Goal: Information Seeking & Learning: Learn about a topic

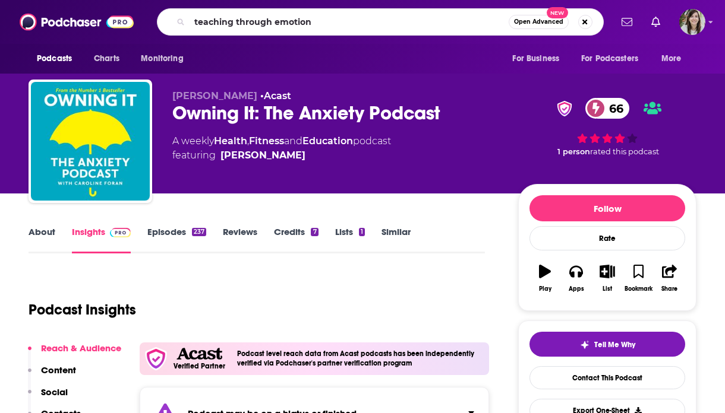
type input "teaching through emotions"
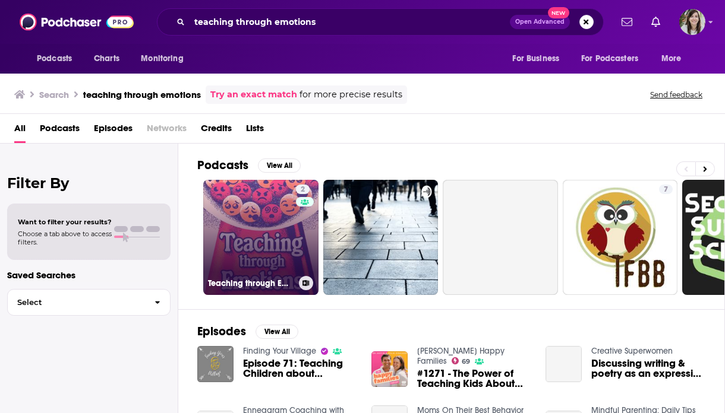
click at [273, 244] on link "2 Teaching through Emotions" at bounding box center [260, 237] width 115 height 115
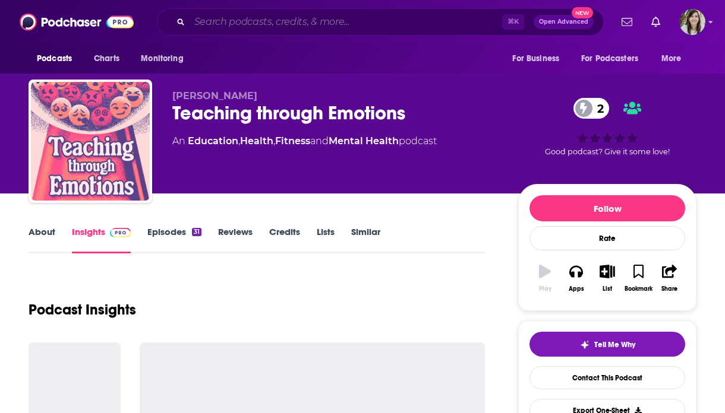
click at [318, 25] on input "Search podcasts, credits, & more..." at bounding box center [345, 21] width 312 height 19
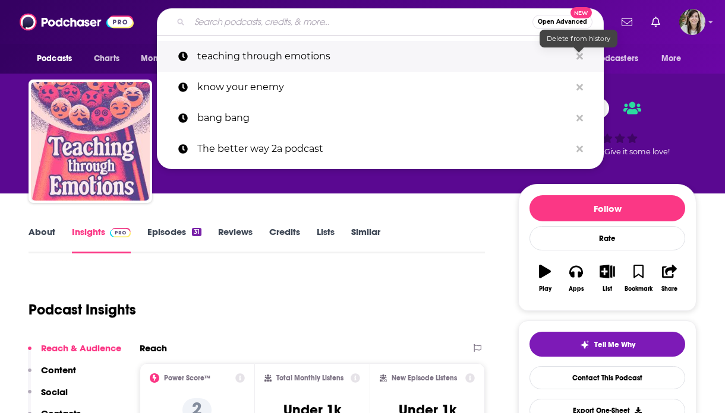
click at [580, 57] on icon "Search podcasts, credits, & more..." at bounding box center [579, 56] width 7 height 7
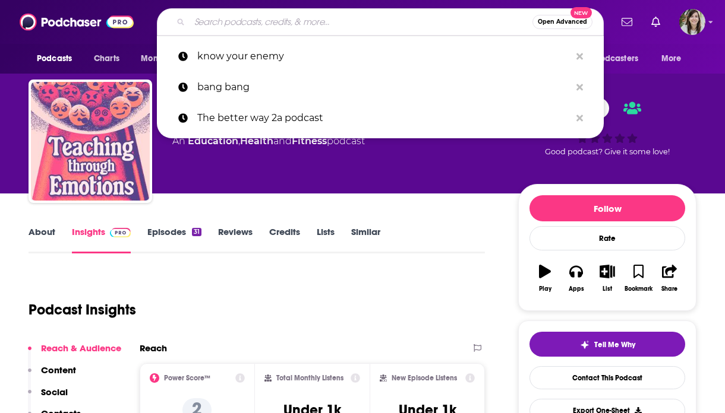
click at [352, 285] on div "Podcast Insights" at bounding box center [252, 303] width 447 height 61
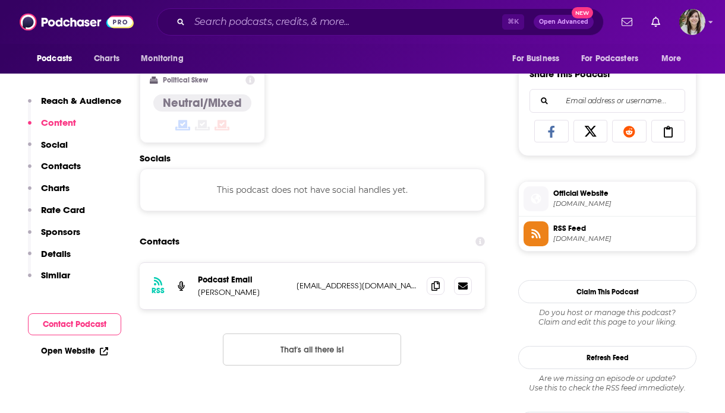
scroll to position [734, 0]
